Goal: Obtain resource: Download file/media

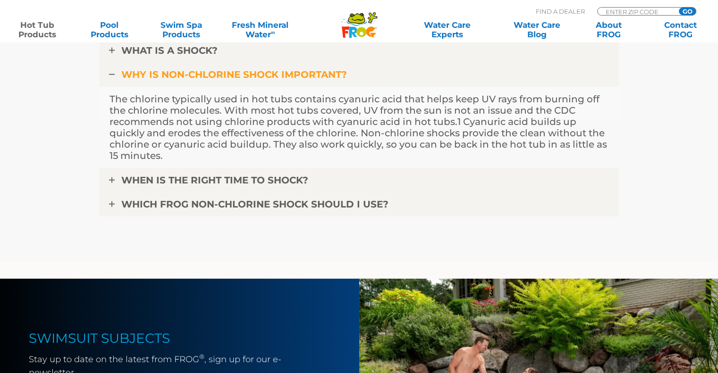
click at [50, 26] on link "Hot Tub Products" at bounding box center [37, 29] width 56 height 19
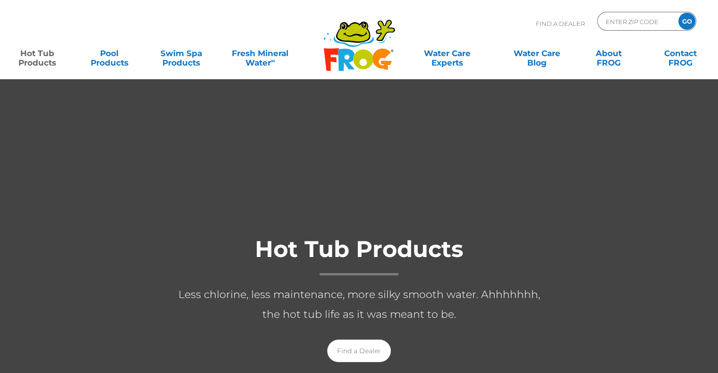
click at [49, 63] on link "Hot Tub Products" at bounding box center [37, 53] width 56 height 19
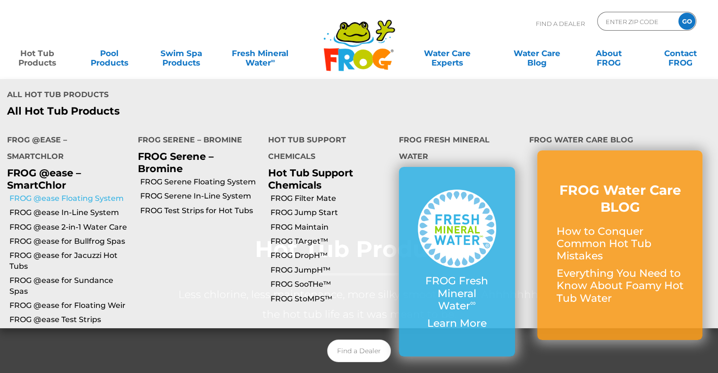
click at [83, 193] on link "FROG @ease Floating System" at bounding box center [69, 198] width 121 height 10
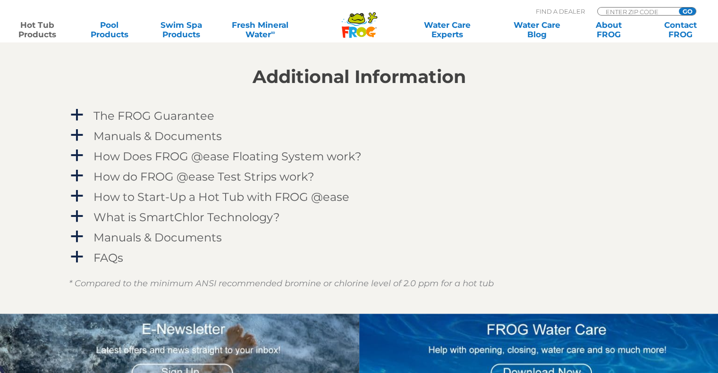
scroll to position [897, 0]
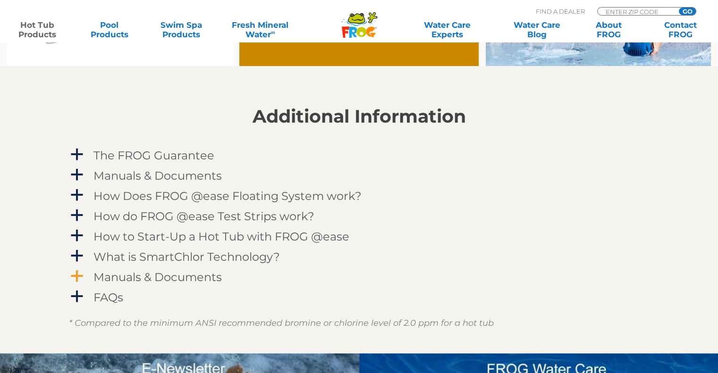
click at [203, 278] on h4 "Manuals & Documents" at bounding box center [157, 277] width 128 height 13
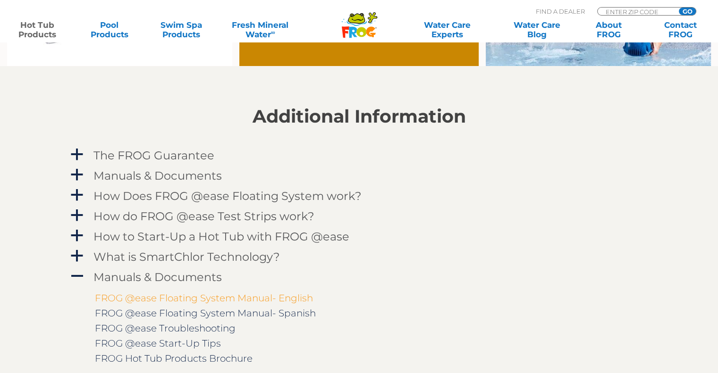
click at [218, 303] on link "FROG @ease Floating System Manual- English" at bounding box center [204, 298] width 218 height 11
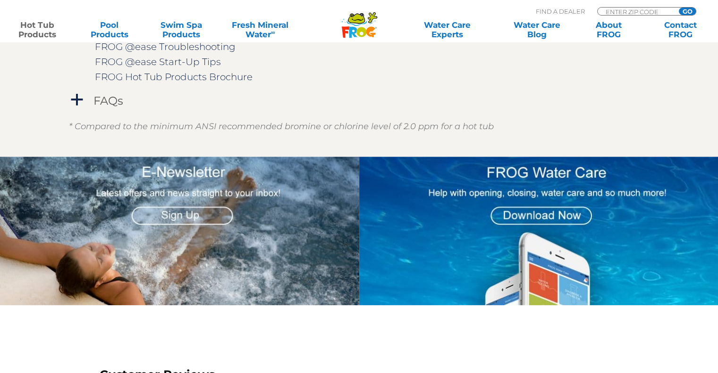
scroll to position [1180, 0]
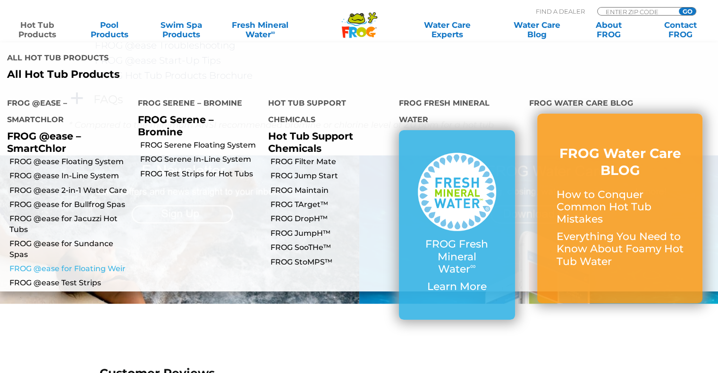
click at [101, 264] on link "FROG @ease for Floating Weir" at bounding box center [69, 269] width 121 height 10
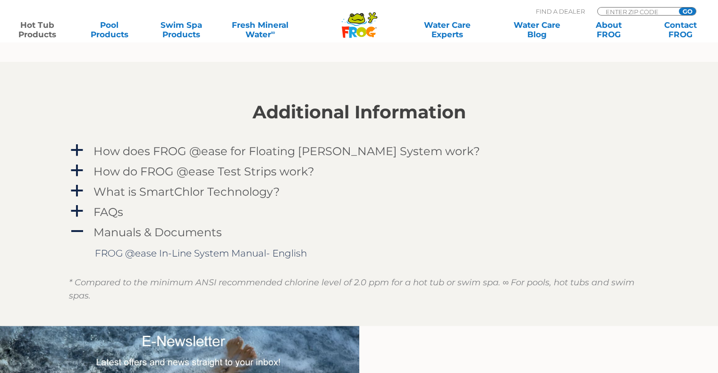
scroll to position [897, 0]
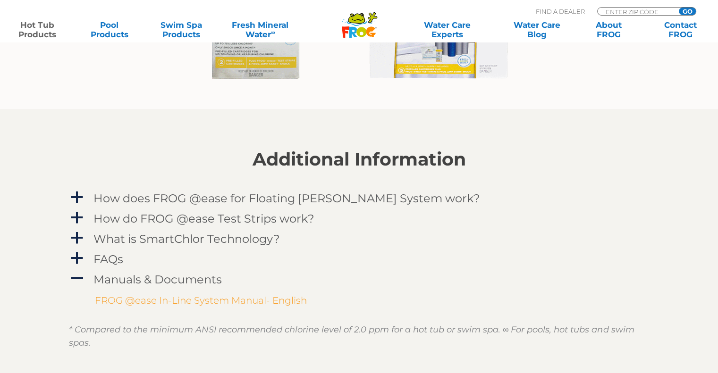
click at [221, 298] on link "FROG @ease In-Line System Manual- English" at bounding box center [201, 300] width 212 height 11
